Goal: Transaction & Acquisition: Purchase product/service

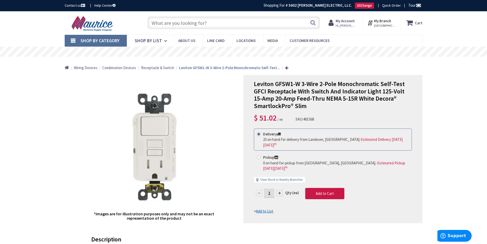
click at [174, 25] on input "text" at bounding box center [234, 22] width 173 height 13
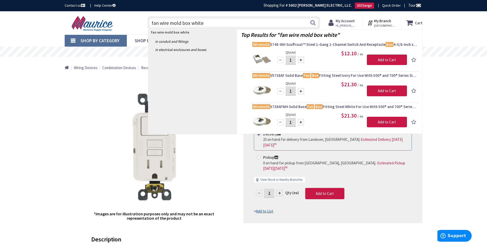
type input "fan wire mold box white"
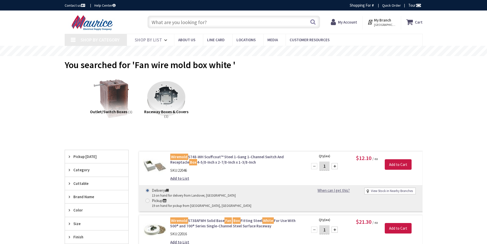
type input "[GEOGRAPHIC_DATA], [STREET_ADDRESS]"
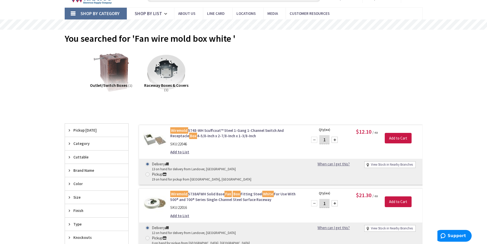
scroll to position [102, 0]
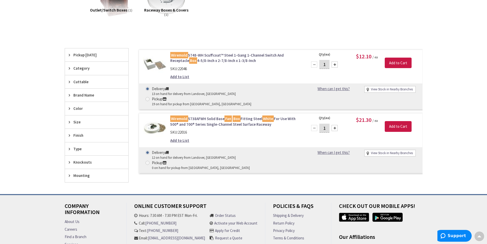
click at [210, 116] on link "Wiremold 5738AFWH Solid Base Fan Box Fitting Steel White For Use With 500® and …" at bounding box center [235, 121] width 130 height 11
